Goal: Information Seeking & Learning: Find specific fact

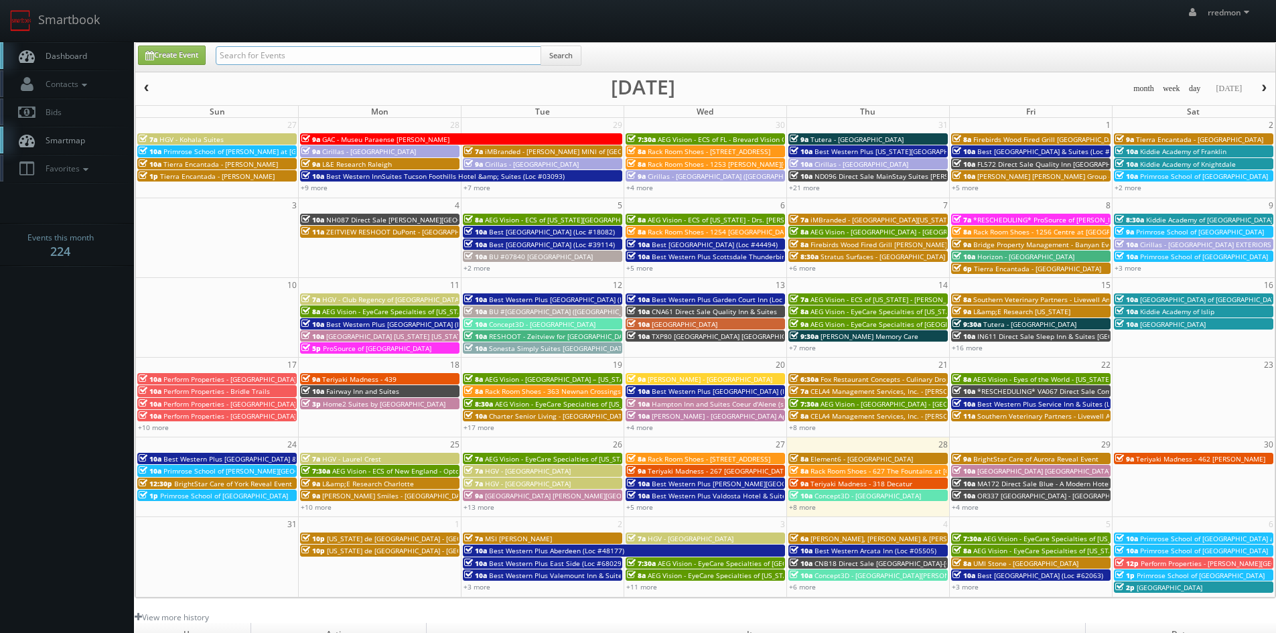
click at [436, 52] on input "text" at bounding box center [379, 55] width 326 height 19
click at [321, 56] on input "text" at bounding box center [379, 55] width 326 height 19
type input "michigan"
click at [560, 54] on button "Search" at bounding box center [560, 56] width 41 height 20
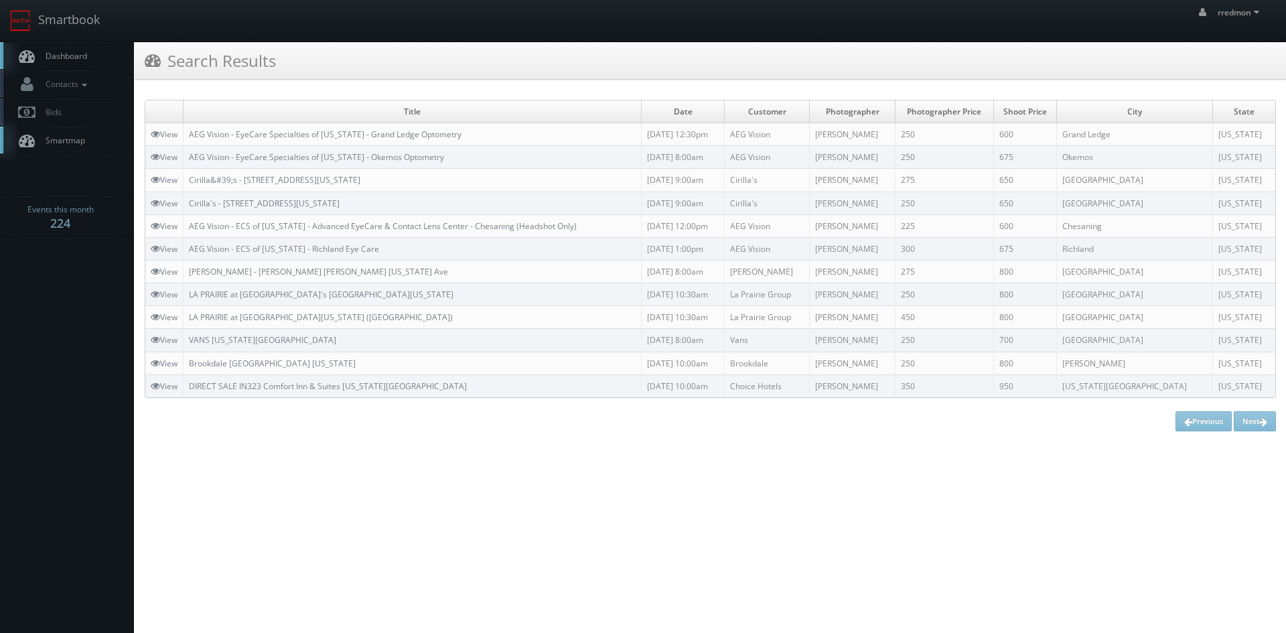
click at [76, 53] on span "Dashboard" at bounding box center [63, 55] width 48 height 11
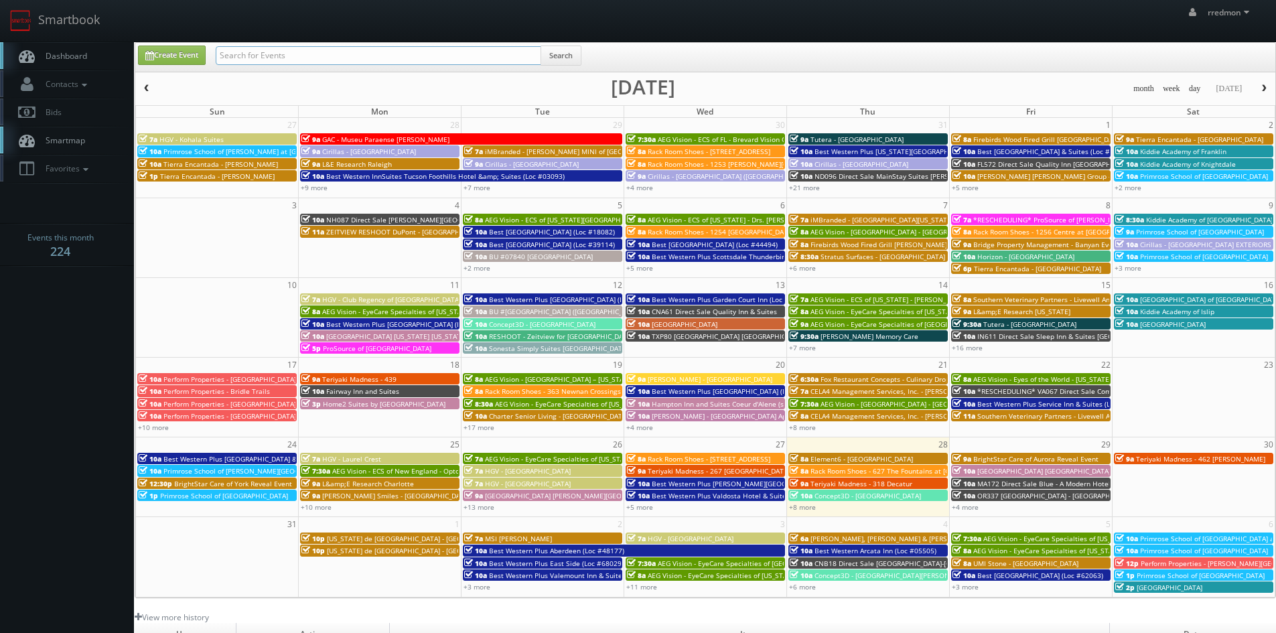
click at [320, 60] on input "text" at bounding box center [379, 55] width 326 height 19
type input "mark chamberlin"
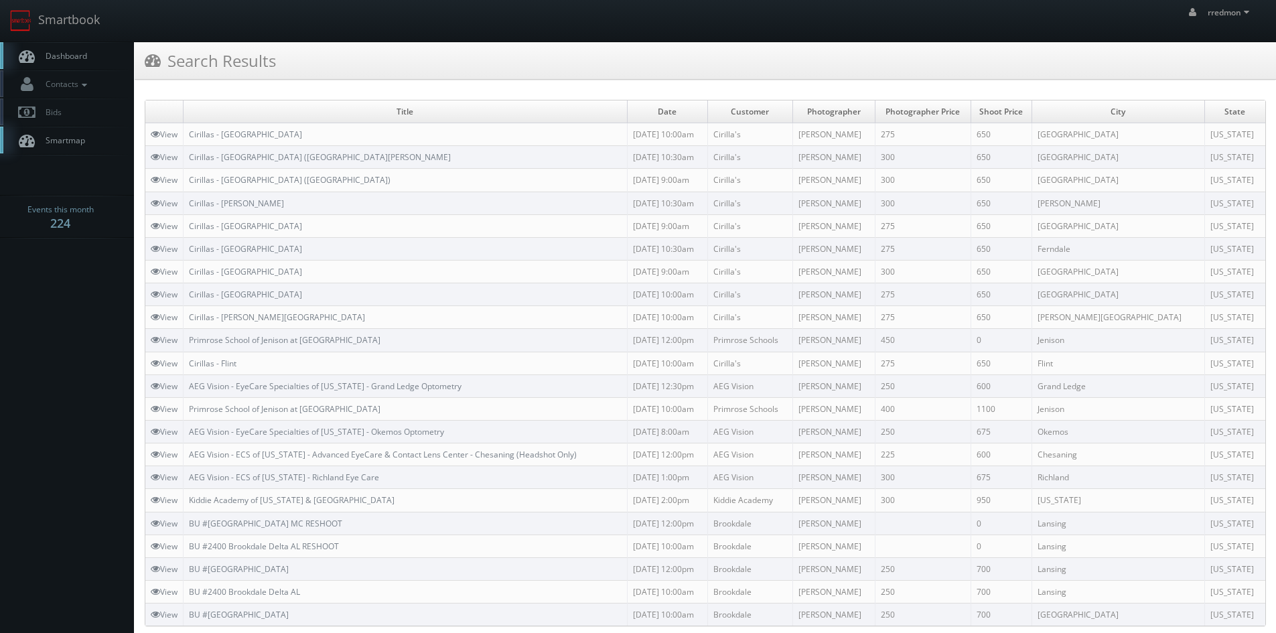
scroll to position [37, 0]
